Goal: Transaction & Acquisition: Purchase product/service

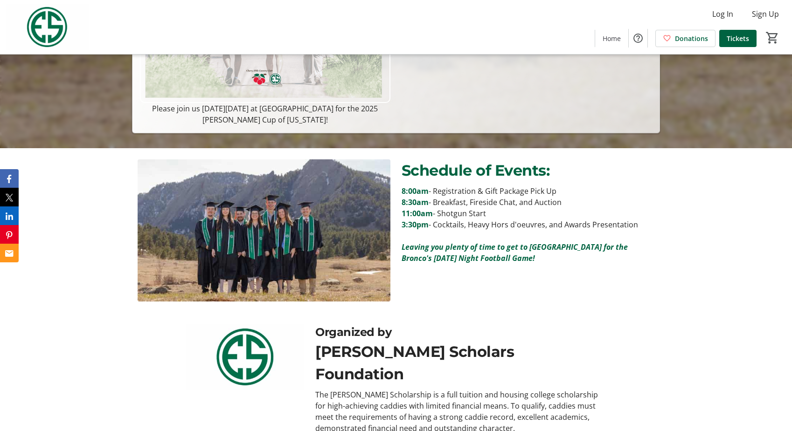
scroll to position [325, 0]
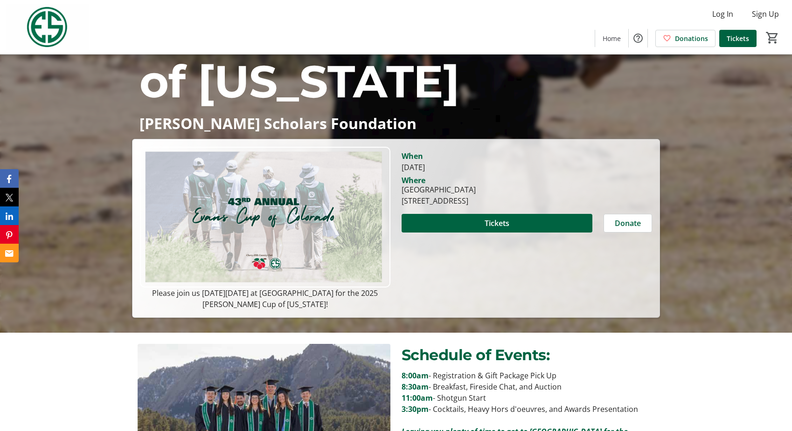
scroll to position [125, 0]
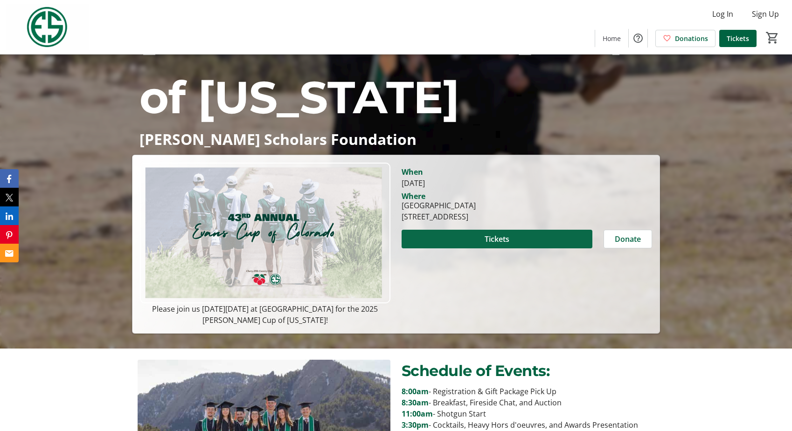
click at [494, 234] on span "Tickets" at bounding box center [497, 239] width 25 height 11
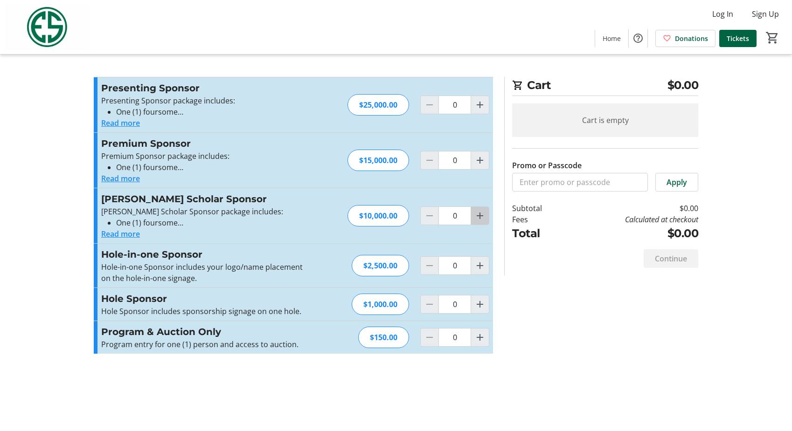
click at [478, 222] on mat-icon "Increment by one" at bounding box center [479, 215] width 11 height 11
type input "1"
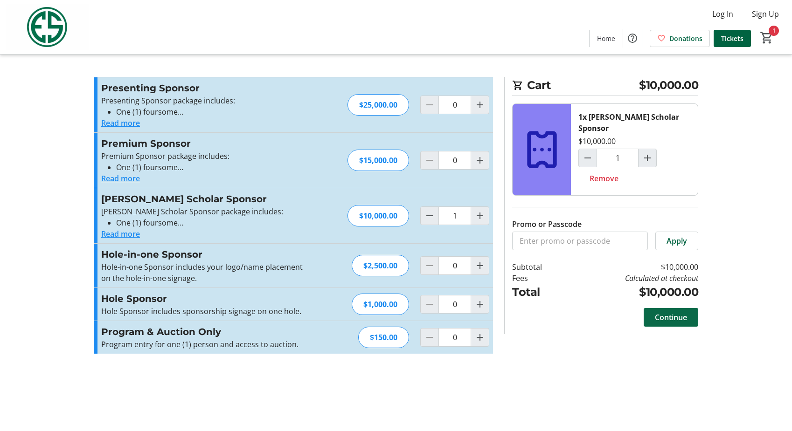
click at [671, 312] on span "Continue" at bounding box center [671, 317] width 32 height 11
